Goal: Check status: Check status

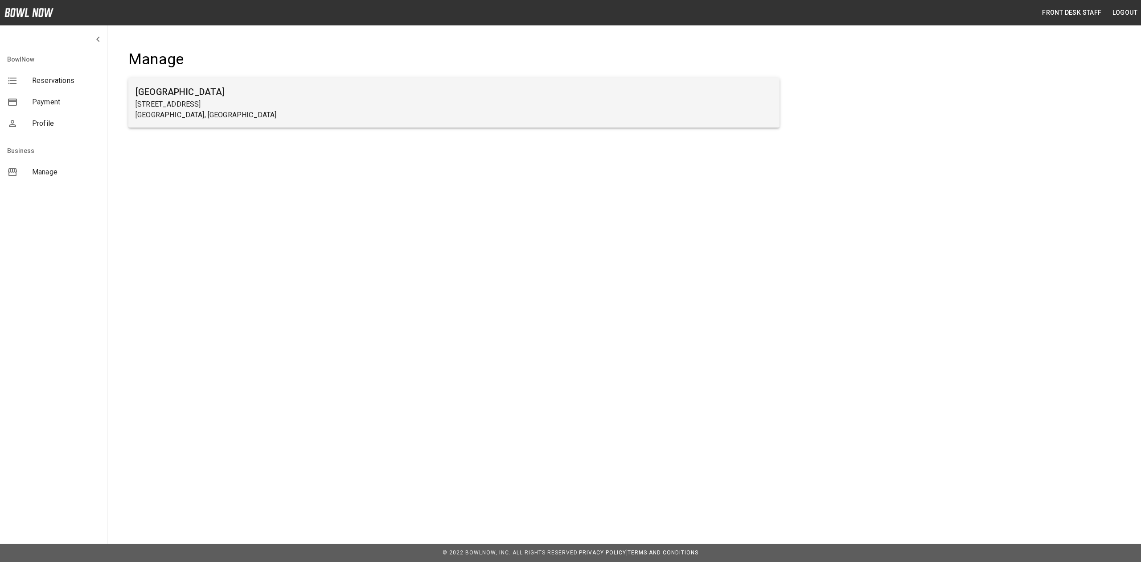
click at [389, 117] on p "[GEOGRAPHIC_DATA], [GEOGRAPHIC_DATA]" at bounding box center [454, 115] width 637 height 11
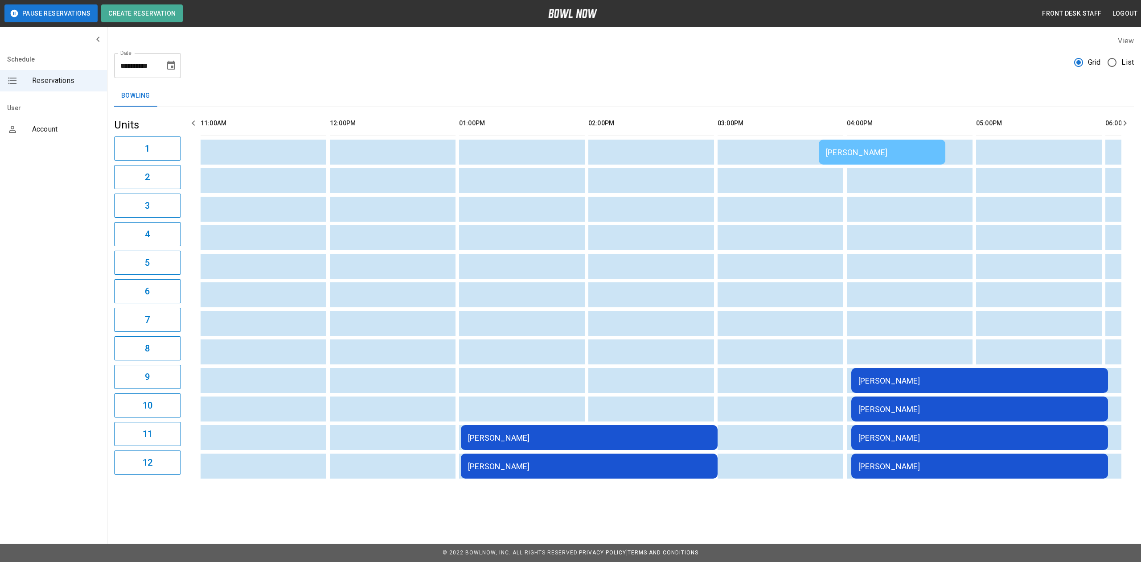
click at [826, 149] on div "[PERSON_NAME]" at bounding box center [882, 152] width 112 height 9
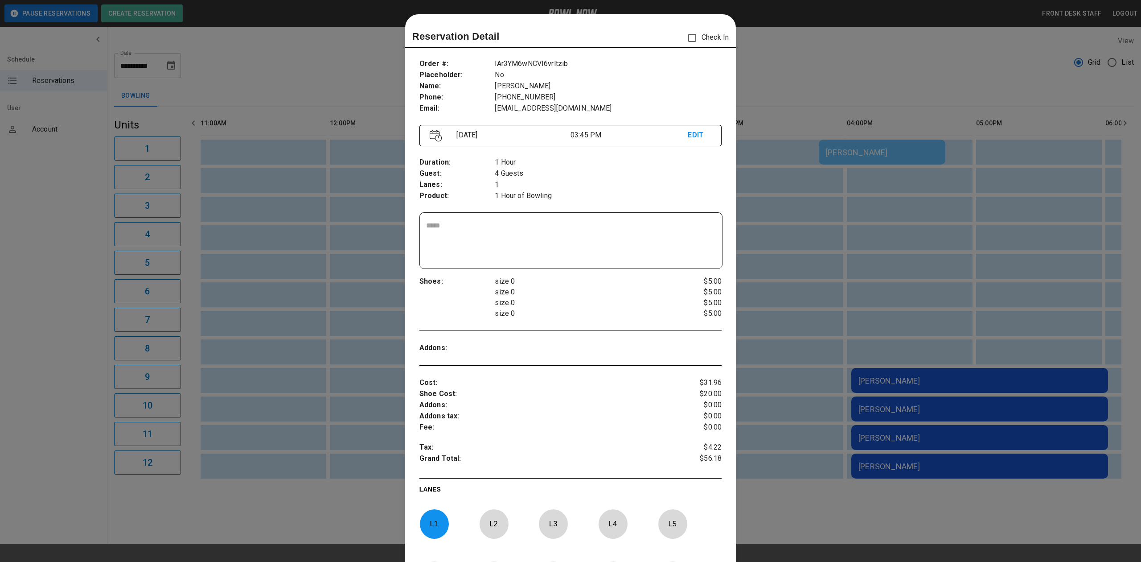
scroll to position [14, 0]
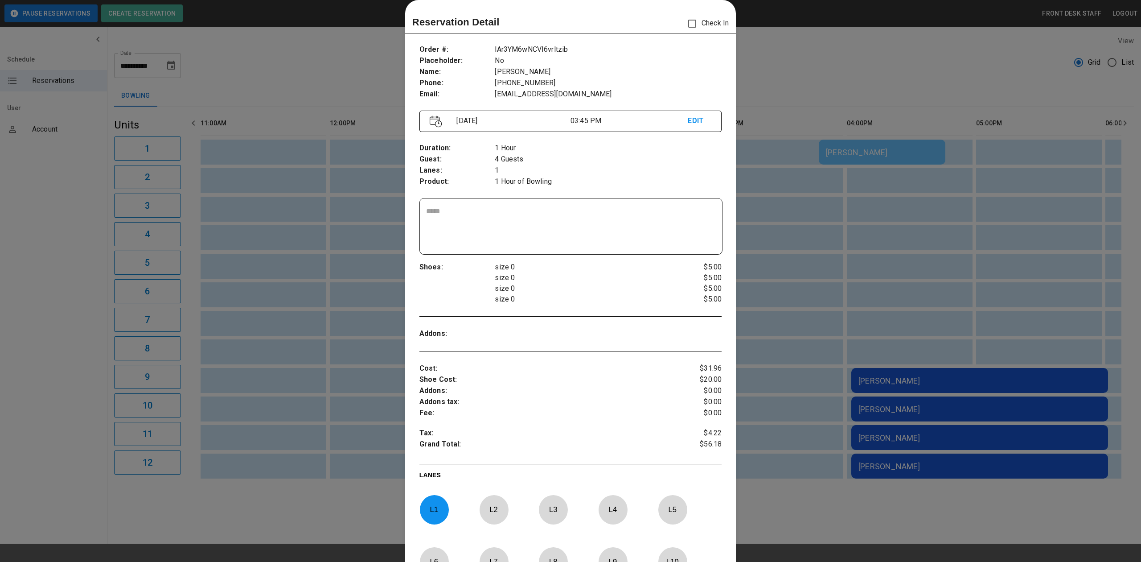
click at [792, 93] on div at bounding box center [570, 281] width 1141 height 562
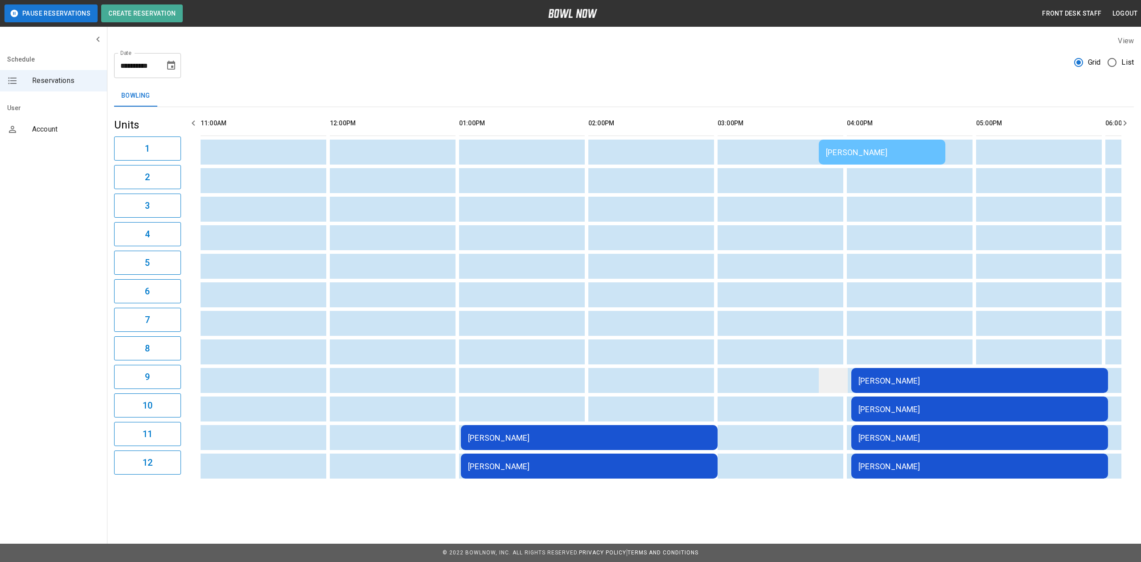
drag, startPoint x: 830, startPoint y: 379, endPoint x: 842, endPoint y: 382, distance: 12.0
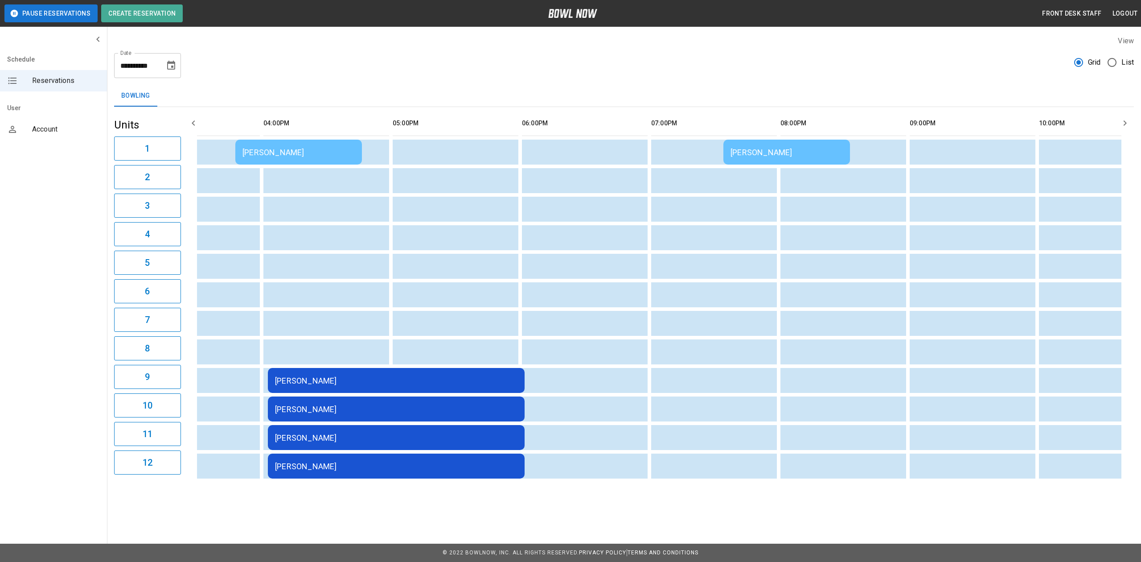
scroll to position [0, 0]
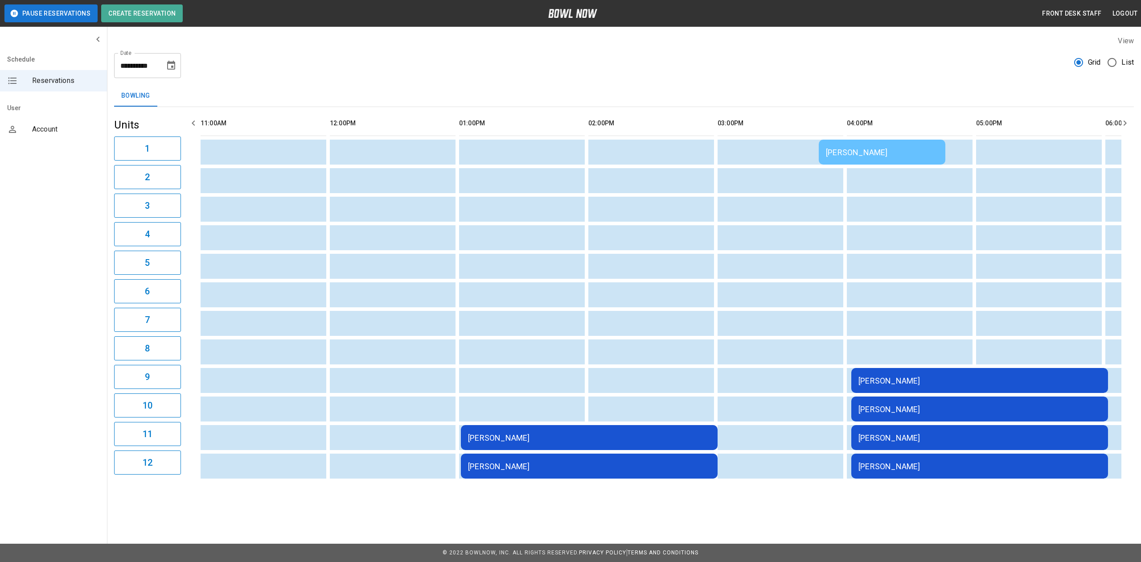
click at [945, 370] on td "[PERSON_NAME]" at bounding box center [980, 380] width 257 height 25
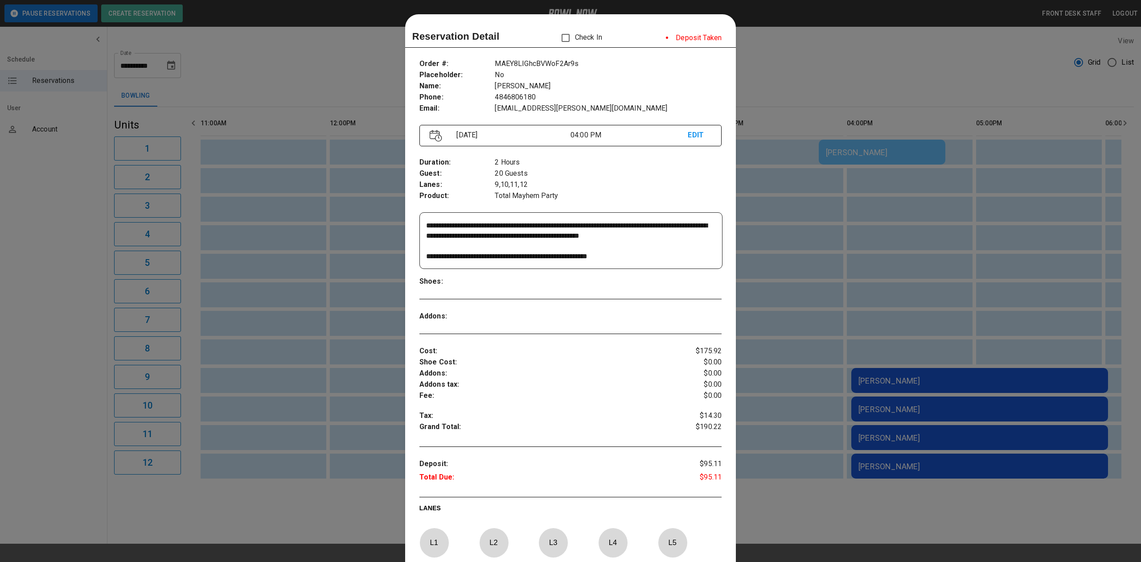
scroll to position [14, 0]
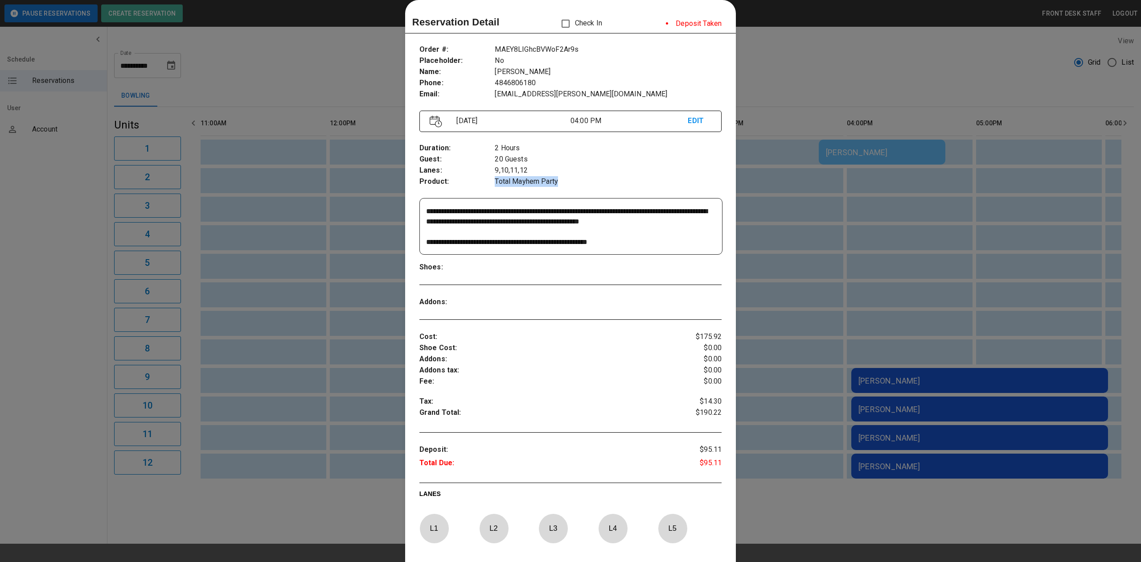
drag, startPoint x: 564, startPoint y: 181, endPoint x: 493, endPoint y: 182, distance: 71.8
click at [495, 181] on p "Total Mayhem Party" at bounding box center [608, 181] width 227 height 11
click at [839, 356] on div at bounding box center [570, 281] width 1141 height 562
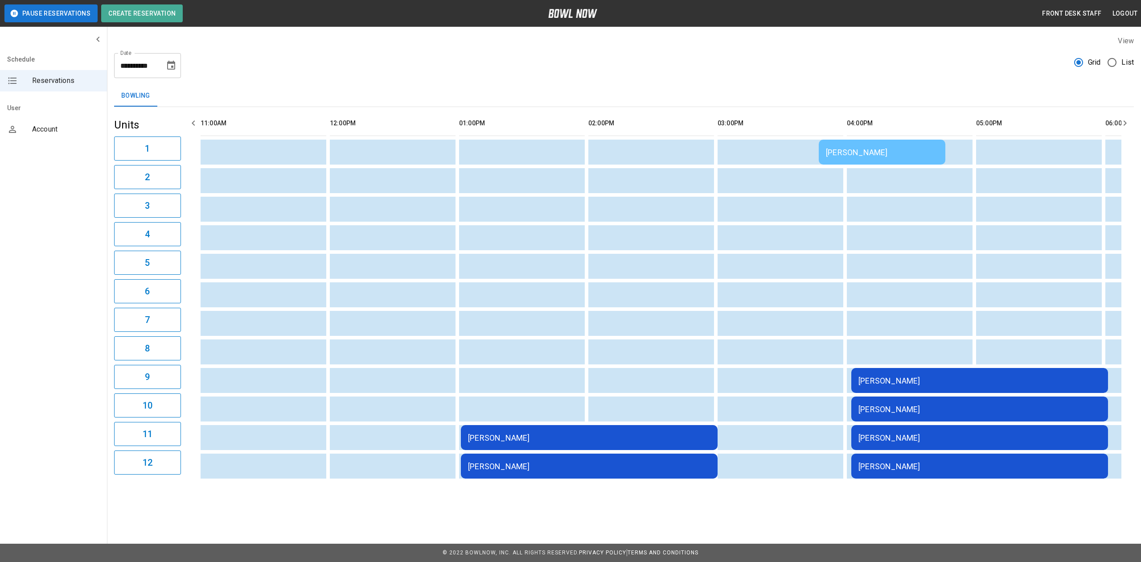
click at [867, 381] on div "[PERSON_NAME]" at bounding box center [980, 380] width 243 height 9
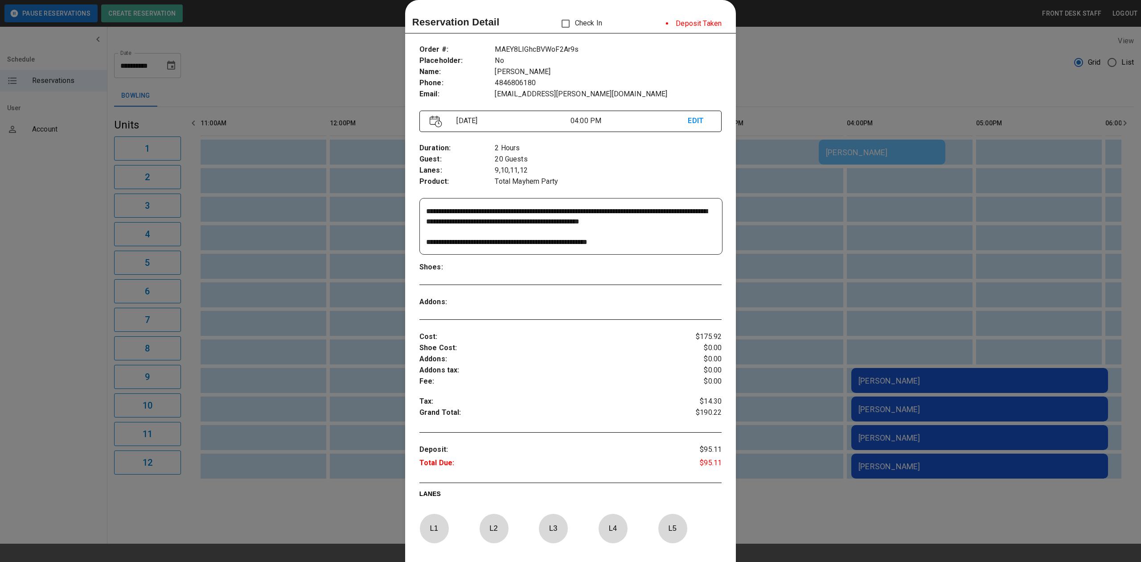
click at [744, 190] on div at bounding box center [570, 281] width 1141 height 562
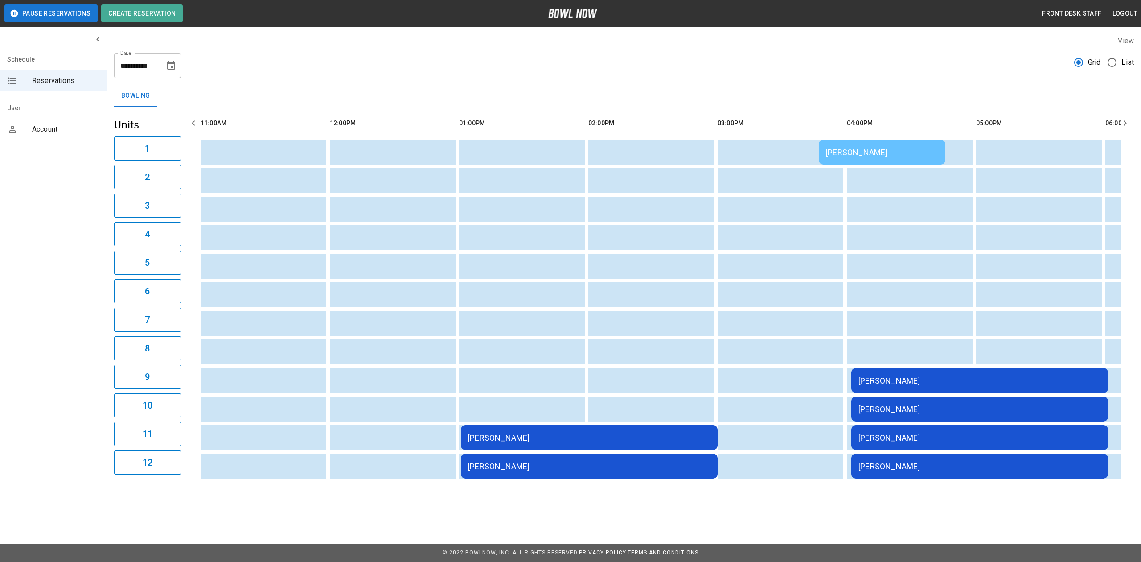
scroll to position [0, 91]
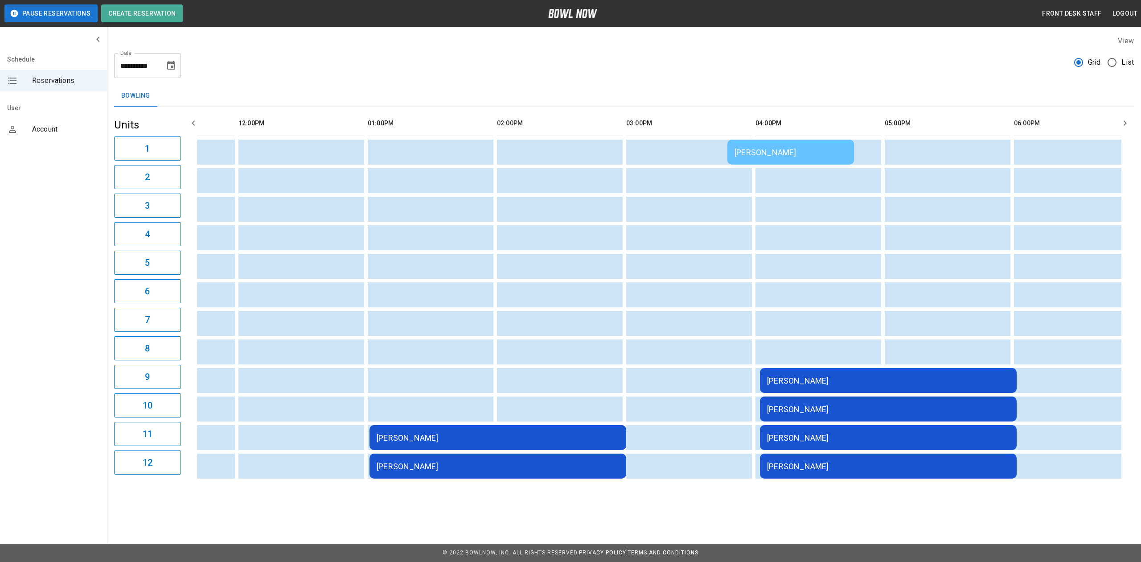
click at [767, 157] on td "[PERSON_NAME]" at bounding box center [791, 152] width 127 height 25
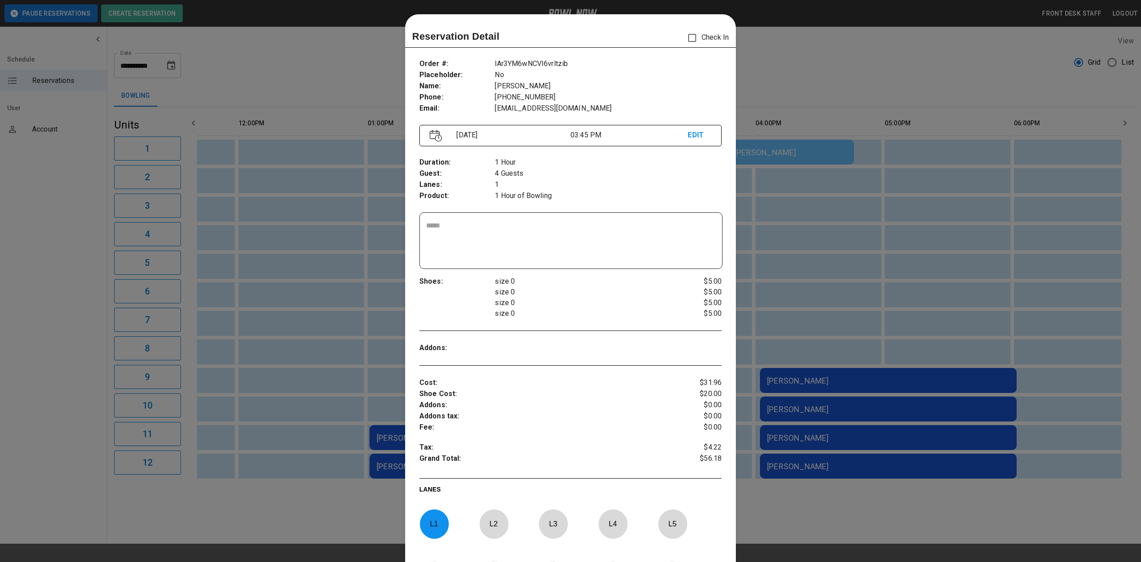
scroll to position [14, 0]
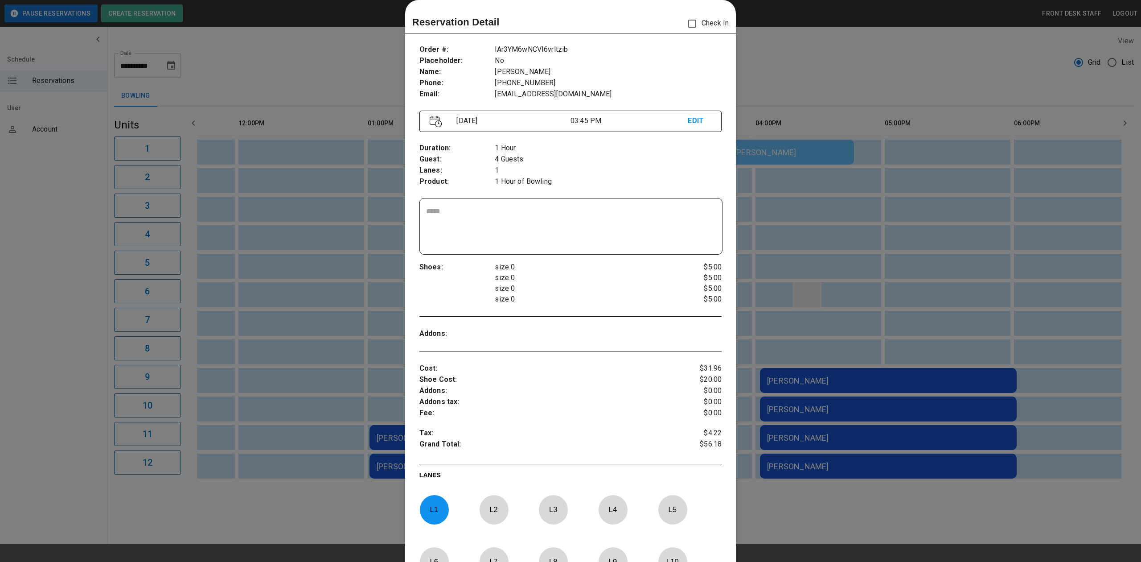
click at [790, 296] on div at bounding box center [570, 281] width 1141 height 562
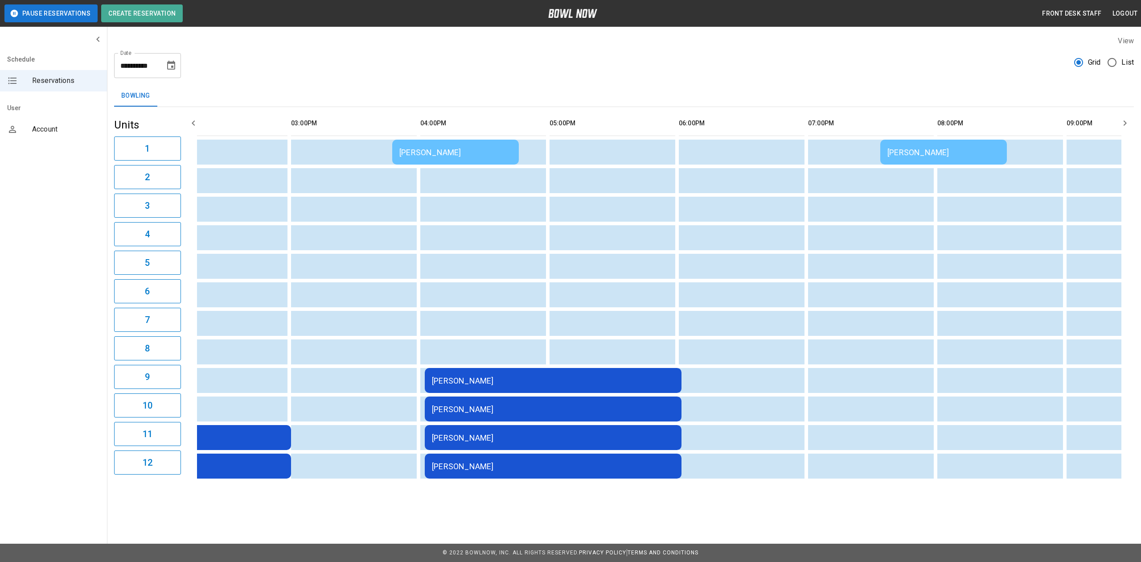
scroll to position [0, 193]
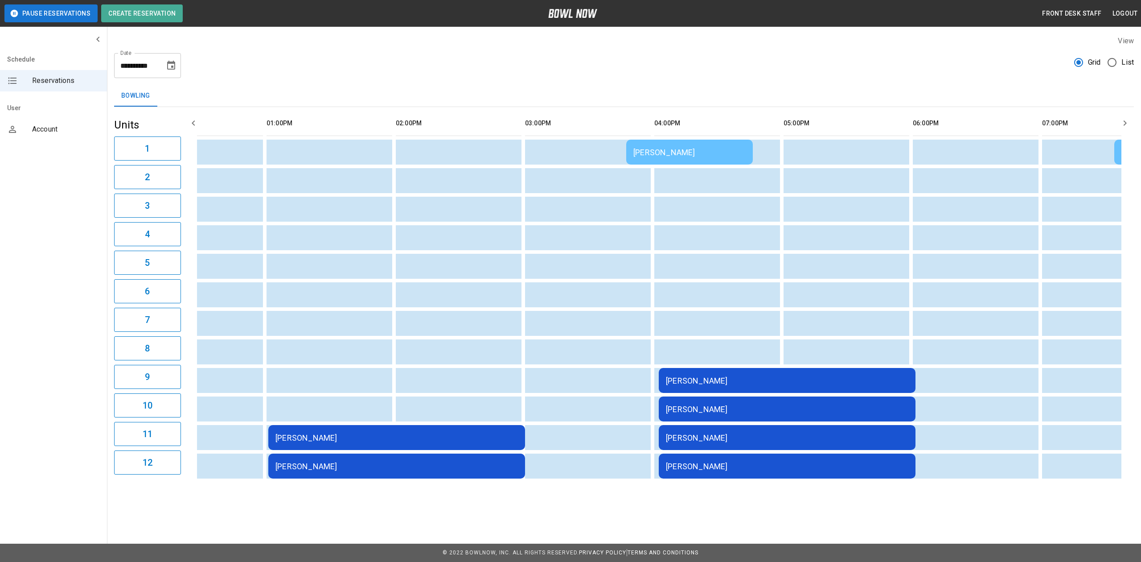
click at [725, 373] on td "[PERSON_NAME]" at bounding box center [787, 380] width 257 height 25
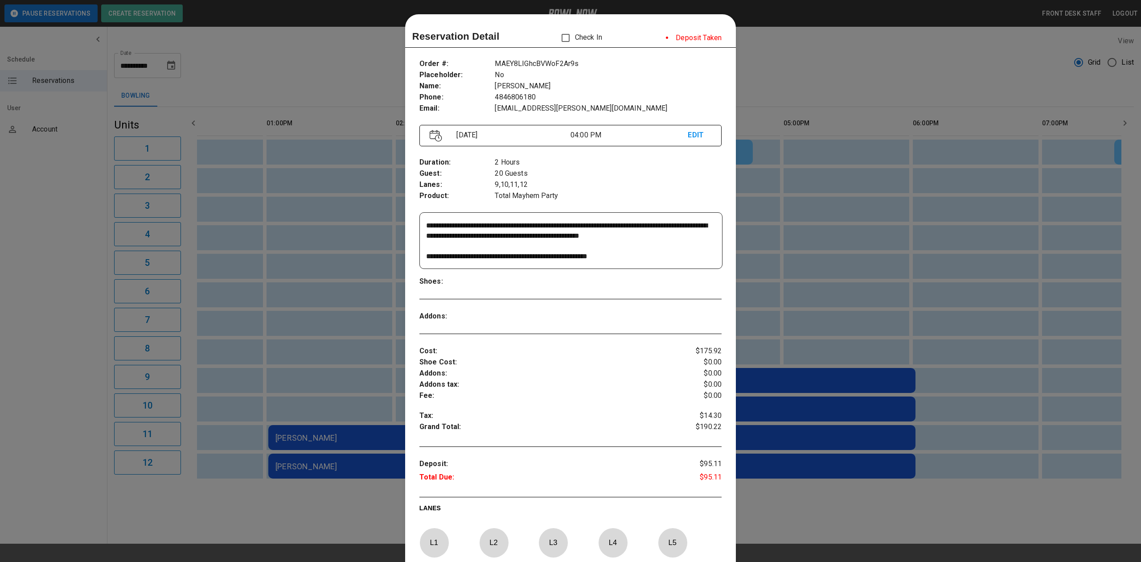
scroll to position [14, 0]
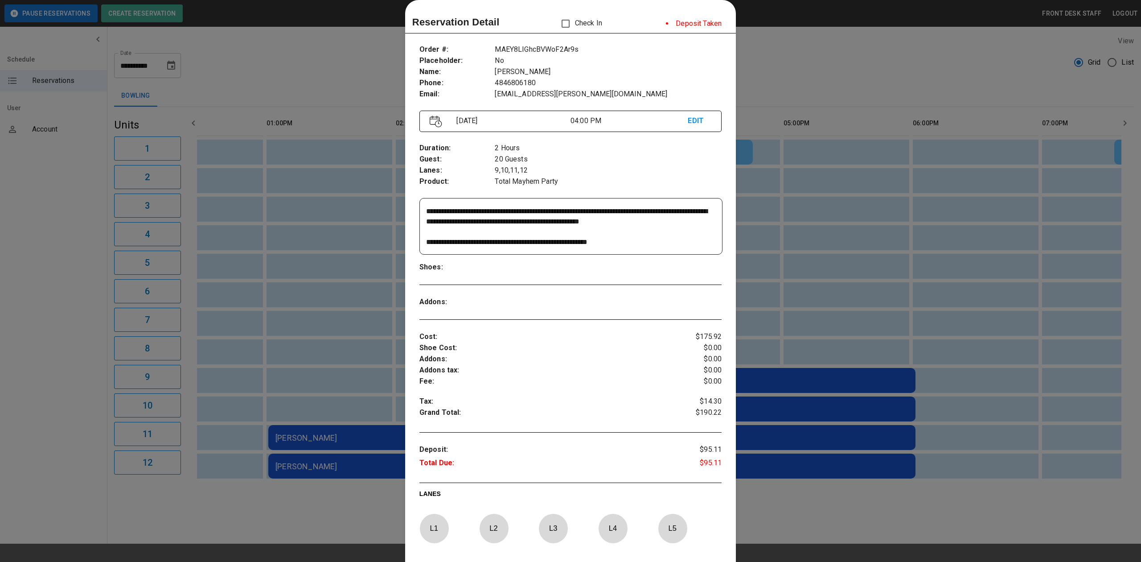
click at [832, 77] on div at bounding box center [570, 281] width 1141 height 562
